Goal: Information Seeking & Learning: Understand process/instructions

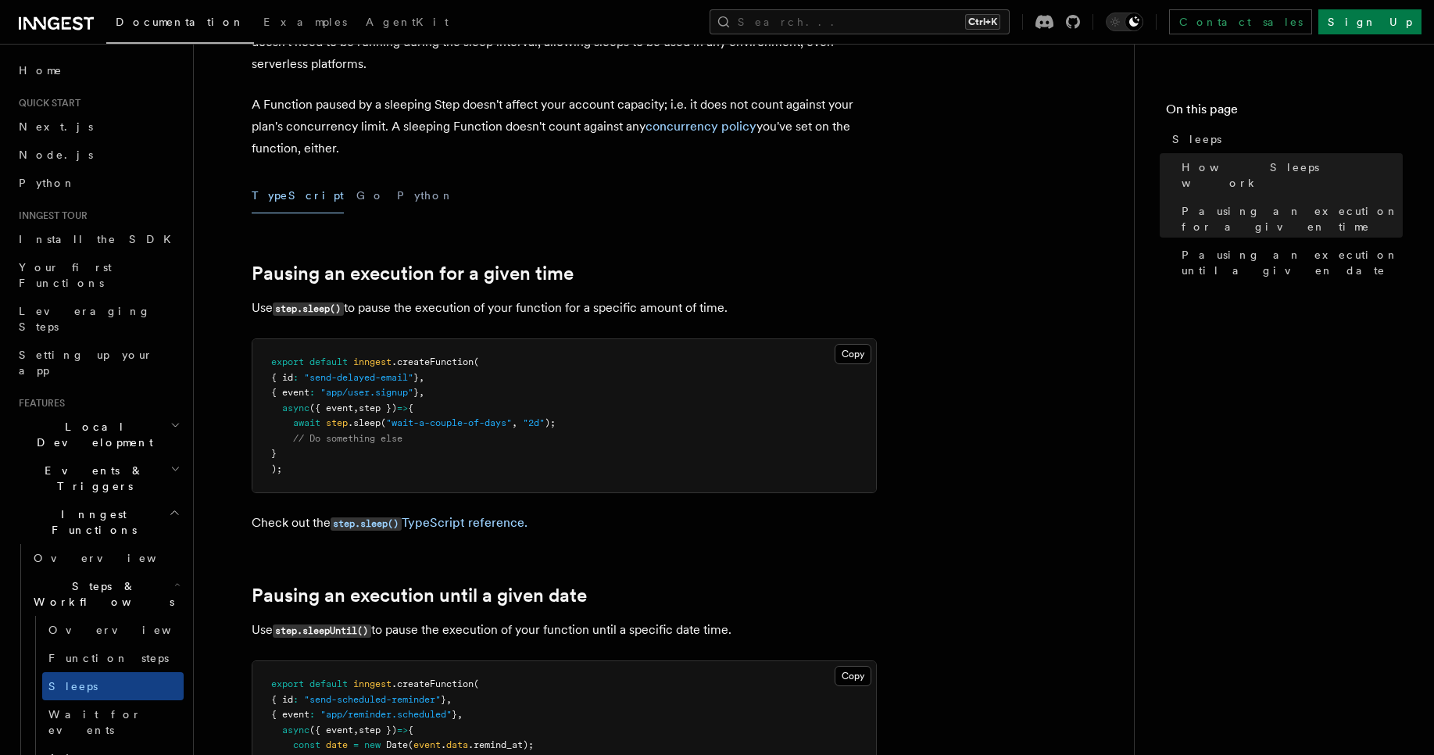
scroll to position [16, 0]
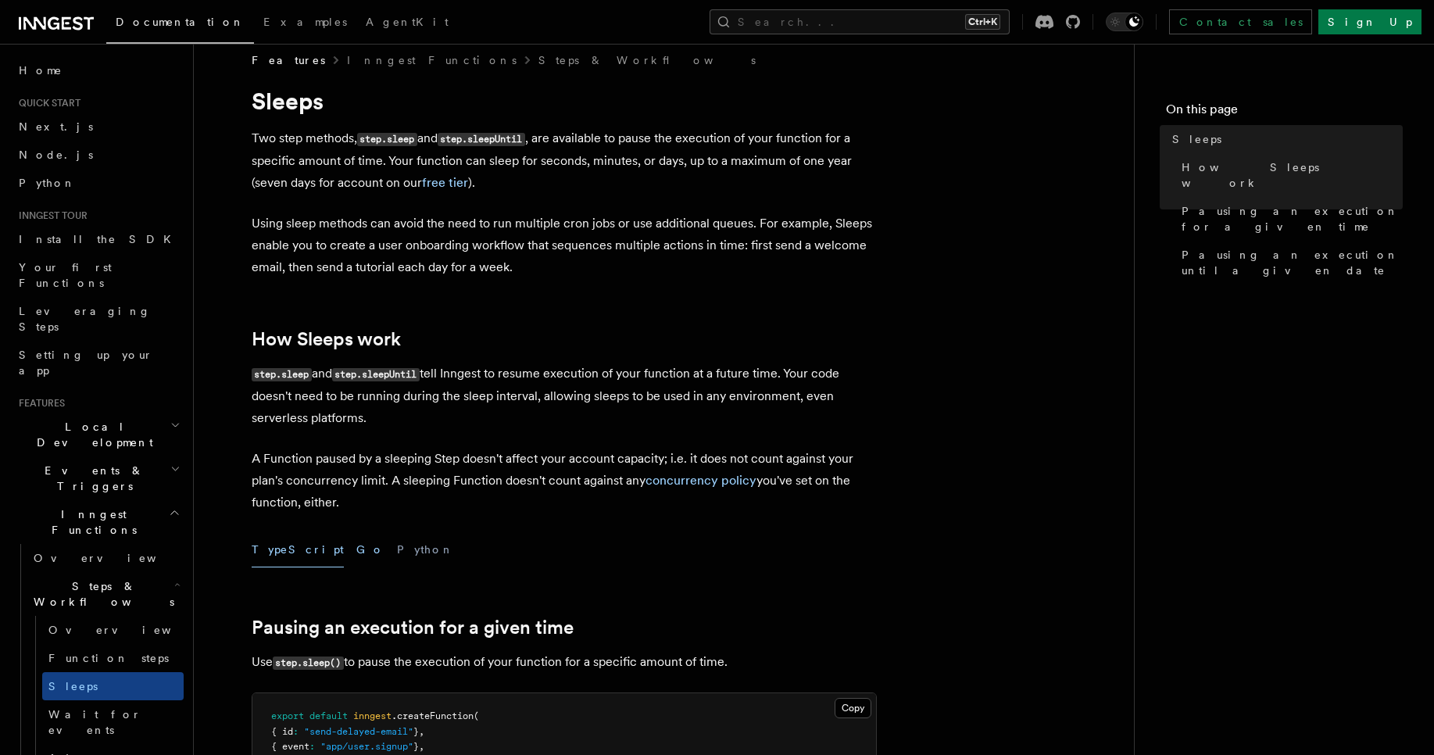
click at [356, 557] on button "Go" at bounding box center [370, 549] width 28 height 35
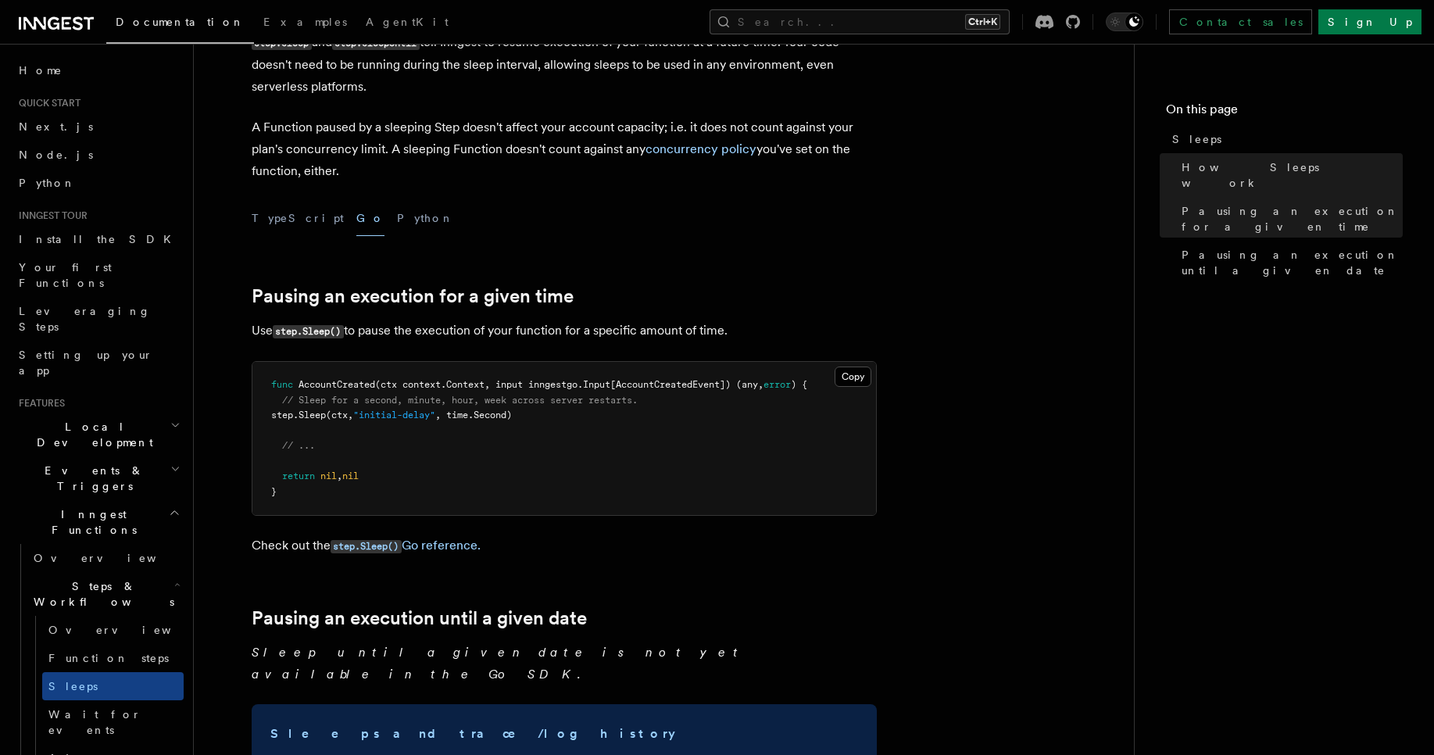
scroll to position [391, 0]
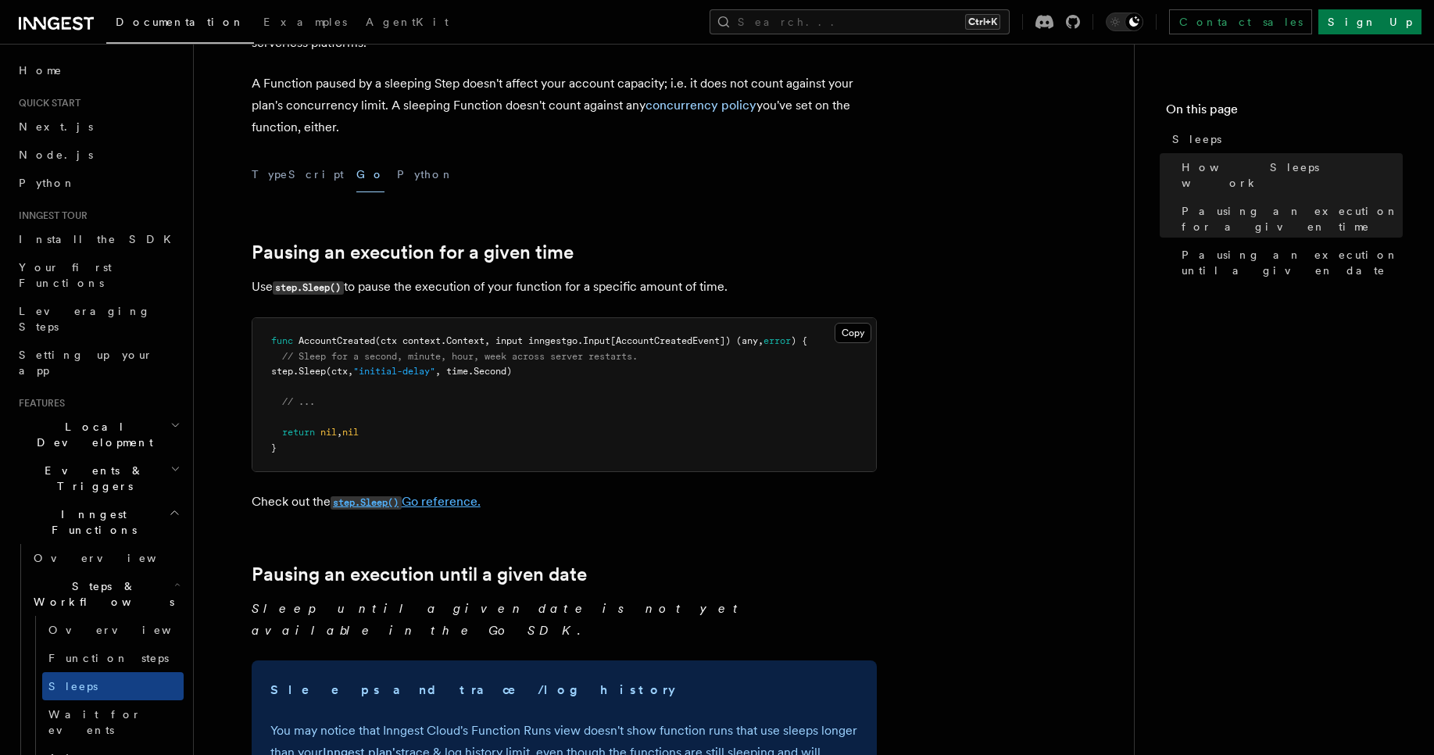
click at [402, 502] on code "step.Sleep()" at bounding box center [365, 502] width 71 height 13
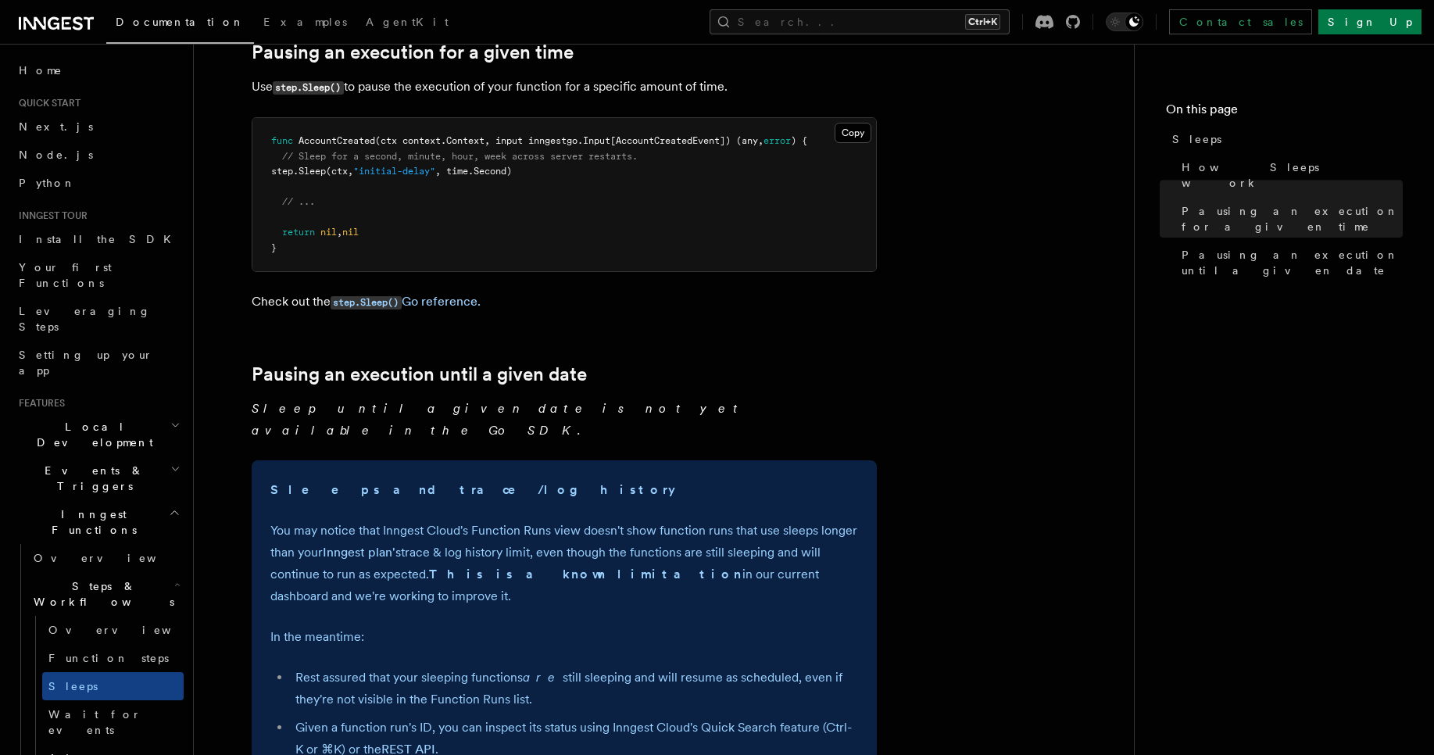
scroll to position [535, 0]
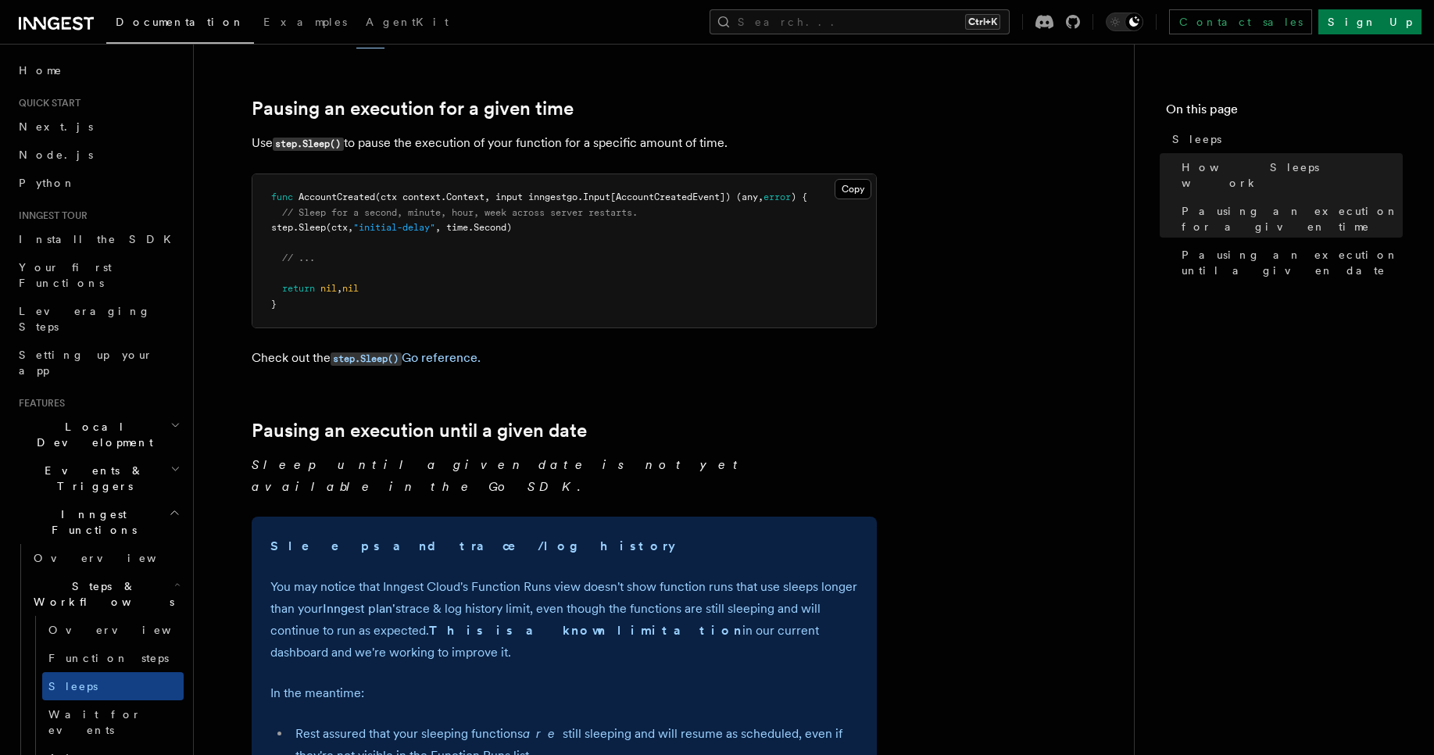
click at [574, 77] on article "Features Inngest Functions Steps & Workflows Sleeps Two step methods, step.slee…" at bounding box center [664, 343] width 890 height 1618
